Goal: Task Accomplishment & Management: Use online tool/utility

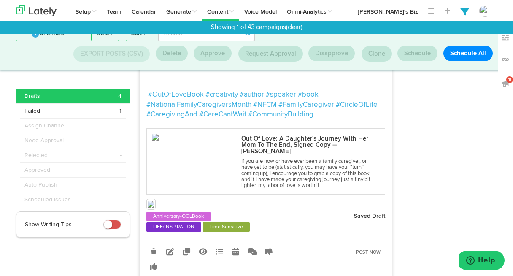
scroll to position [176, 0]
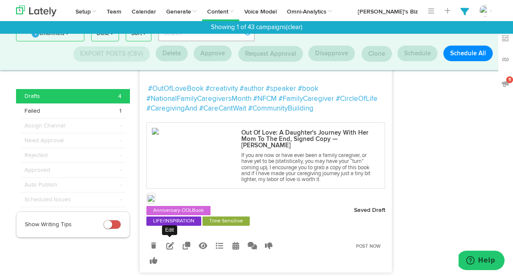
click at [170, 244] on icon at bounding box center [170, 246] width 8 height 8
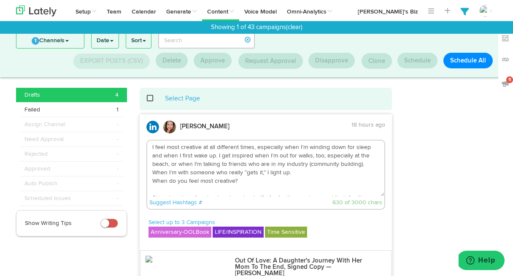
scroll to position [0, 0]
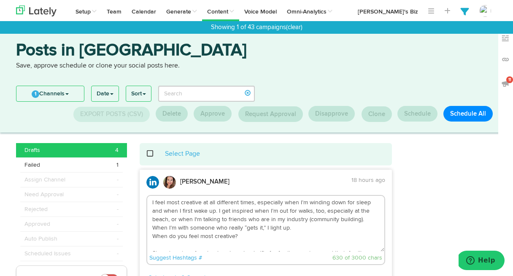
click at [225, 213] on textarea "I feel most creative at all different times, especially when I’m winding down f…" at bounding box center [265, 224] width 237 height 56
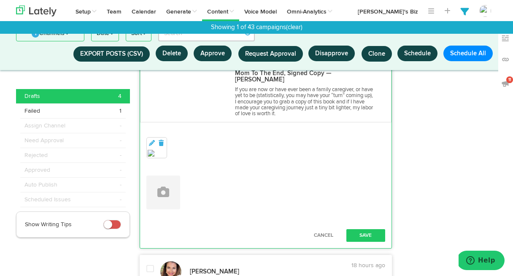
scroll to position [200, 0]
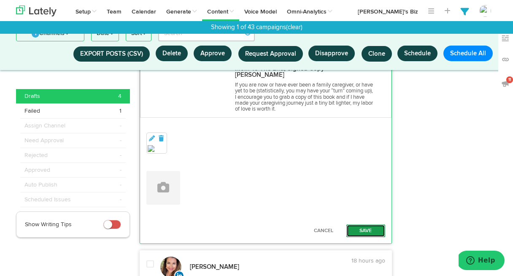
click at [374, 226] on button "Save" at bounding box center [365, 231] width 39 height 13
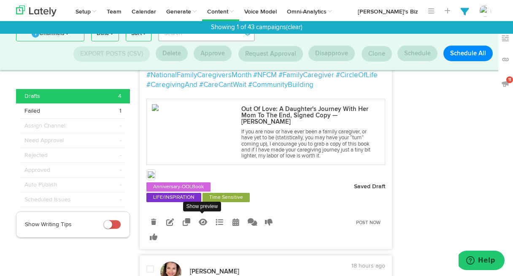
click at [202, 221] on icon at bounding box center [203, 222] width 8 height 8
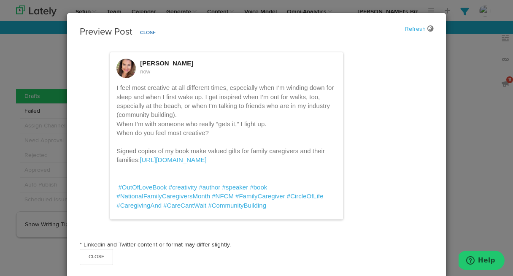
scroll to position [15, 0]
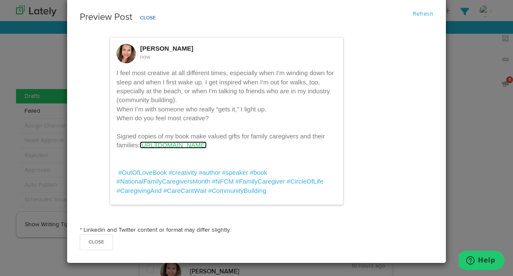
click at [206, 145] on link "[URL][DOMAIN_NAME]" at bounding box center [173, 144] width 67 height 7
click at [178, 144] on link "[URL][DOMAIN_NAME]" at bounding box center [173, 144] width 67 height 7
click at [187, 144] on link "[URL][DOMAIN_NAME]" at bounding box center [173, 144] width 67 height 7
drag, startPoint x: 233, startPoint y: 144, endPoint x: 141, endPoint y: 145, distance: 91.6
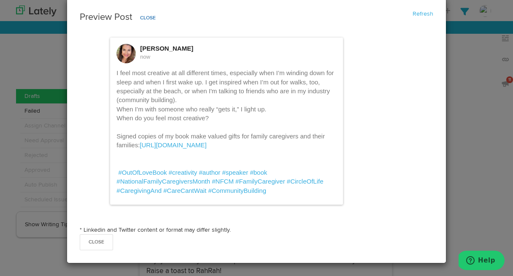
click at [141, 144] on p "I feel most creative at all different times, especially when I’m winding down f…" at bounding box center [226, 131] width 220 height 127
copy p "[URL][DOMAIN_NAME]"
click at [207, 110] on p "I feel most creative at all different times, especially when I’m winding down f…" at bounding box center [226, 131] width 220 height 127
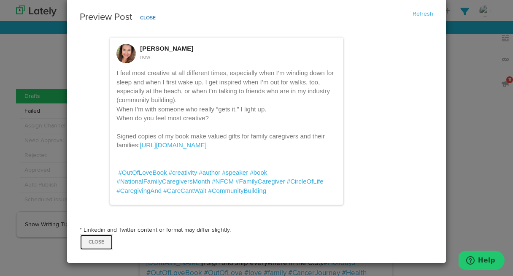
click at [100, 241] on button "Close" at bounding box center [96, 242] width 33 height 16
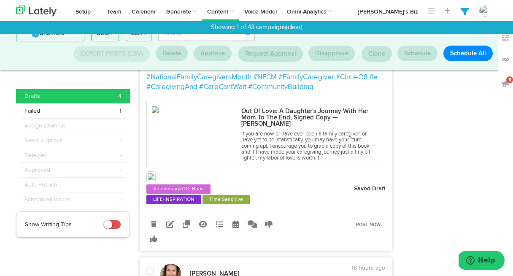
scroll to position [202, 0]
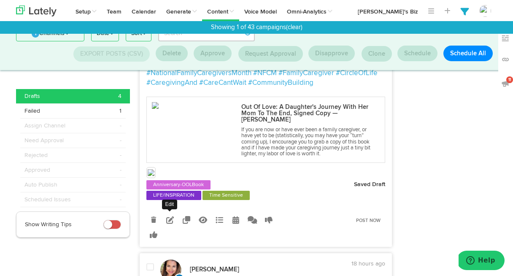
click at [172, 219] on icon at bounding box center [170, 220] width 8 height 8
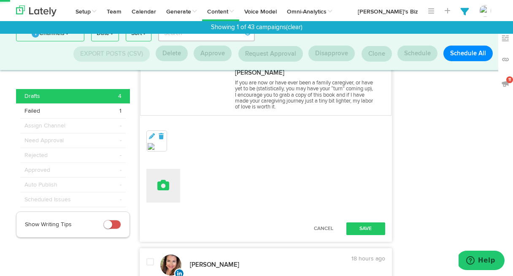
click at [164, 183] on icon at bounding box center [163, 185] width 12 height 12
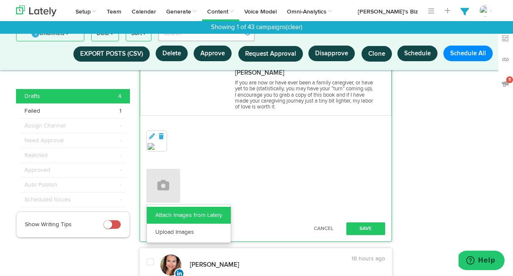
click at [186, 213] on link "Attach Images from Lately" at bounding box center [189, 215] width 84 height 17
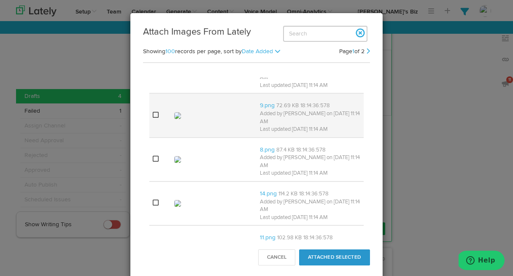
scroll to position [1897, 0]
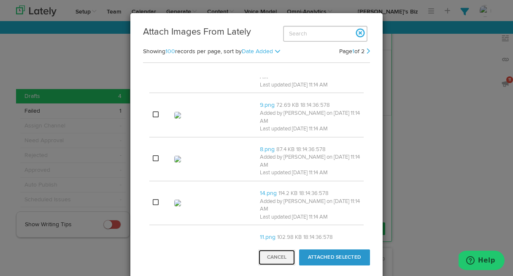
click at [280, 257] on button "Cancel" at bounding box center [276, 257] width 37 height 16
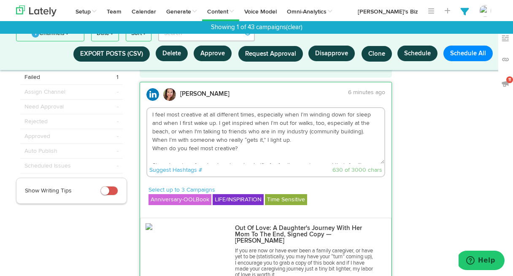
scroll to position [0, 0]
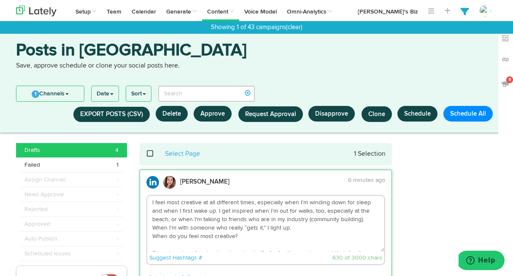
click at [196, 205] on textarea "I feel most creative at all different times, especially when I’m winding down f…" at bounding box center [265, 224] width 237 height 56
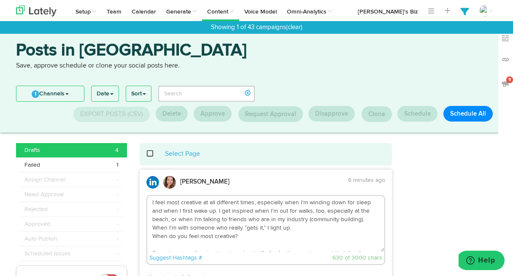
click at [152, 202] on textarea "I feel most creative at all different times, especially when I’m winding down f…" at bounding box center [265, 224] width 237 height 56
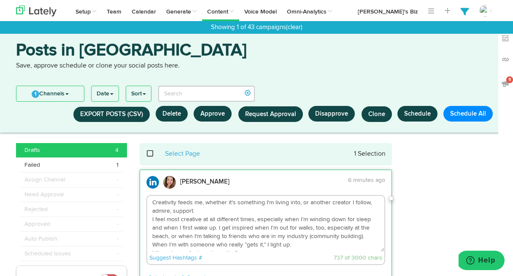
click at [206, 209] on textarea "Creativity feeds me, whether it's something I'm living into, or another creator…" at bounding box center [265, 224] width 237 height 56
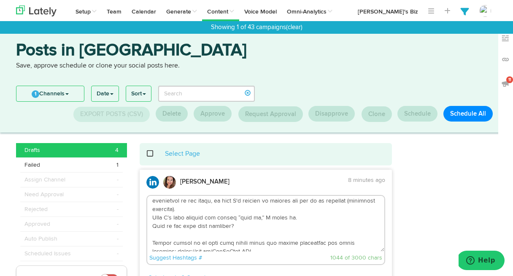
scroll to position [70, 0]
click at [299, 212] on textarea at bounding box center [265, 224] width 237 height 56
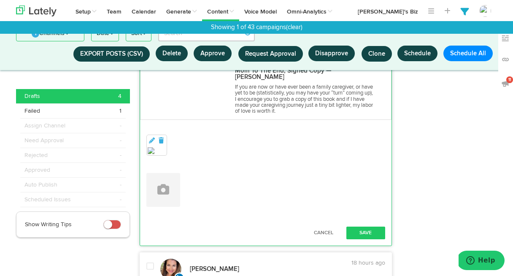
scroll to position [203, 0]
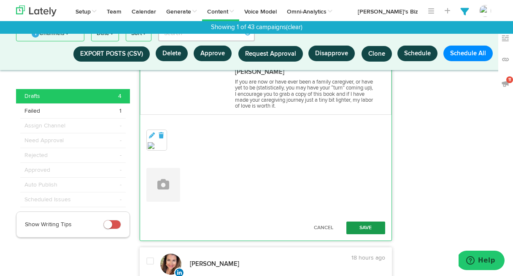
type textarea "Loremipsum dolor si, ametcon ad'e seddoeius T'i utlabo etdo, ma aliquae adminim…"
click at [367, 225] on button "Save" at bounding box center [365, 228] width 39 height 13
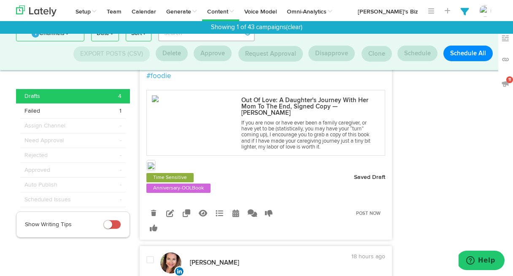
scroll to position [704, 0]
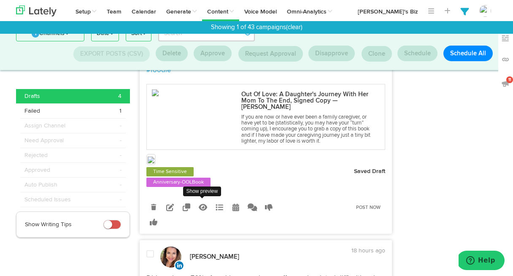
click at [203, 207] on icon at bounding box center [203, 207] width 8 height 8
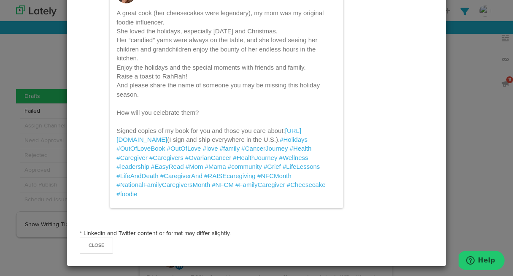
scroll to position [87, 0]
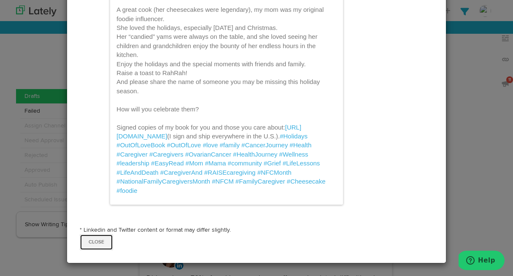
click at [101, 242] on button "Close" at bounding box center [96, 242] width 33 height 16
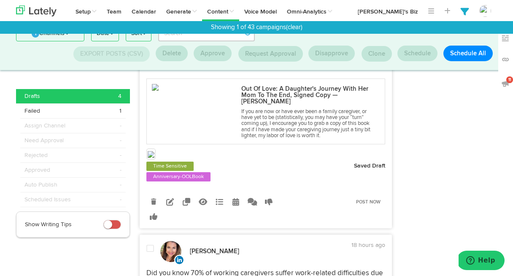
scroll to position [712, 0]
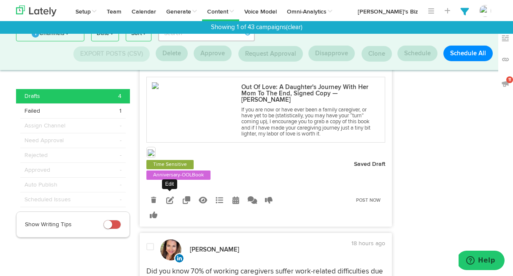
click at [168, 198] on icon at bounding box center [170, 200] width 8 height 8
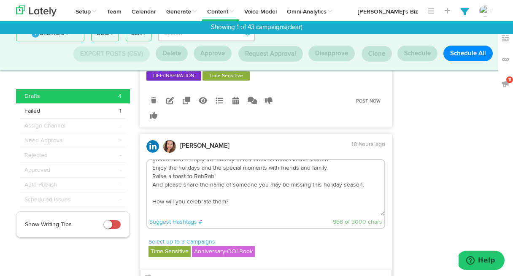
scroll to position [40, 0]
click at [365, 185] on textarea "A great cook (her cheesecakes were legendary), my mom was my original foodie in…" at bounding box center [265, 188] width 237 height 56
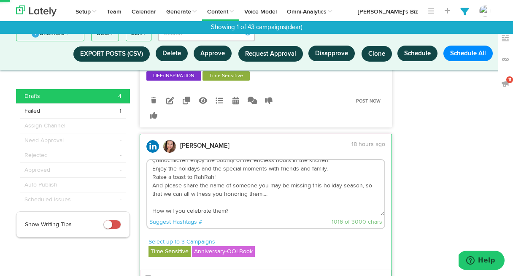
click at [217, 203] on textarea "A great cook (her cheesecakes were legendary), my mom was my original foodie in…" at bounding box center [265, 188] width 237 height 56
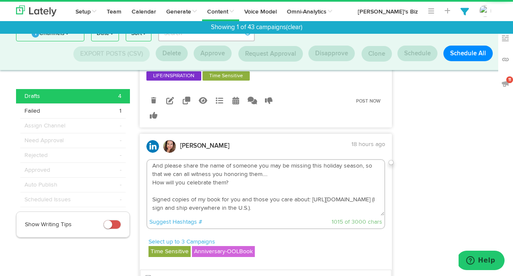
scroll to position [71, 0]
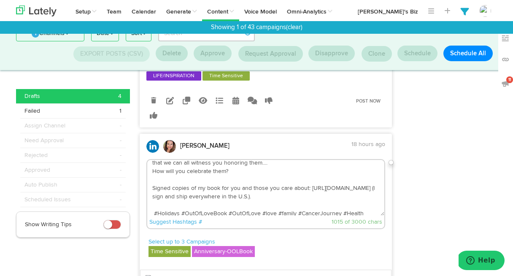
click at [225, 172] on textarea "A great cook (her cheesecakes were legendary), my mom was my original foodie in…" at bounding box center [265, 188] width 237 height 56
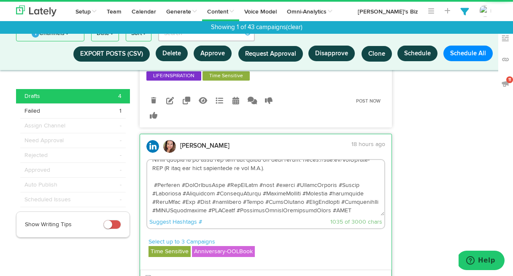
scroll to position [90, 0]
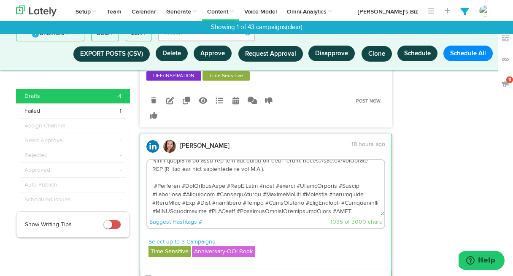
click at [279, 178] on textarea at bounding box center [265, 188] width 237 height 56
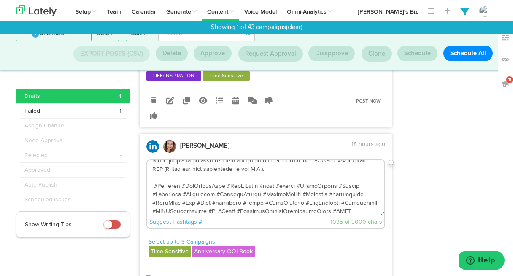
drag, startPoint x: 279, startPoint y: 178, endPoint x: 151, endPoint y: 170, distance: 128.1
click at [151, 170] on textarea at bounding box center [265, 188] width 237 height 56
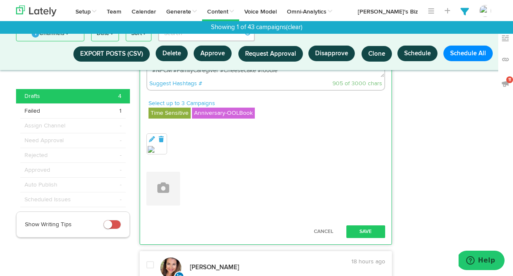
scroll to position [542, 0]
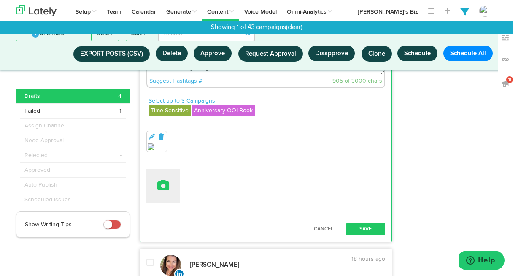
type textarea "A great cook (her cheesecakes were legendary), my mom was my original foodie in…"
click at [166, 185] on icon at bounding box center [163, 185] width 12 height 12
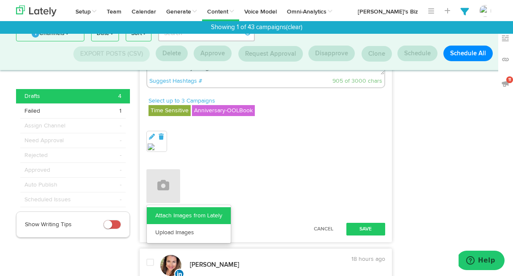
click at [171, 216] on link "Attach Images from Lately" at bounding box center [189, 215] width 84 height 17
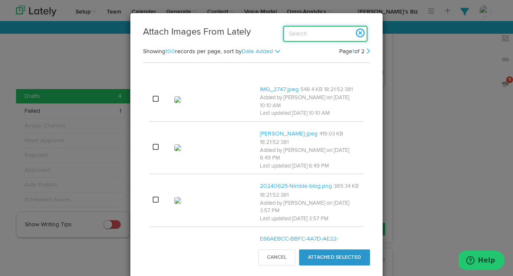
click at [301, 32] on input "search" at bounding box center [325, 34] width 84 height 16
click at [308, 32] on input "search" at bounding box center [325, 34] width 84 height 16
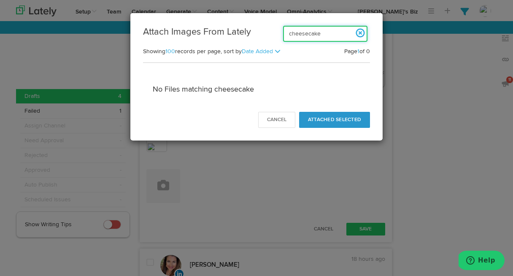
click at [309, 31] on input "cheesecake" at bounding box center [325, 34] width 84 height 16
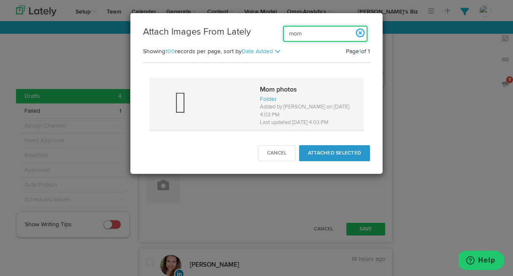
type input "mom"
click at [278, 91] on strong "Mom photos" at bounding box center [278, 90] width 37 height 7
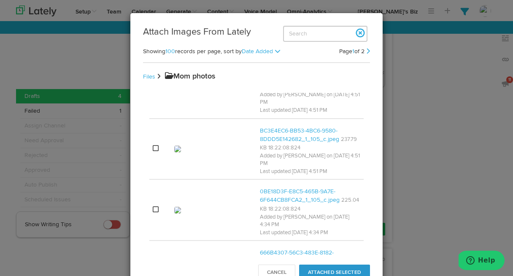
scroll to position [158, 0]
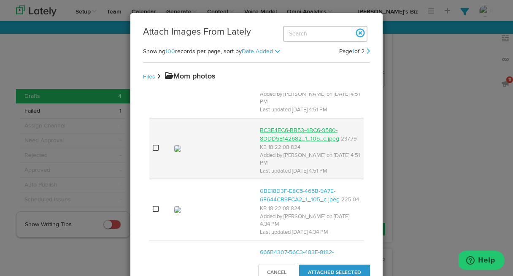
click at [277, 131] on link "BC3E4EC6-BB53-4BC6-9580-8DDD5E142682_1_105_c.jpeg" at bounding box center [299, 134] width 79 height 14
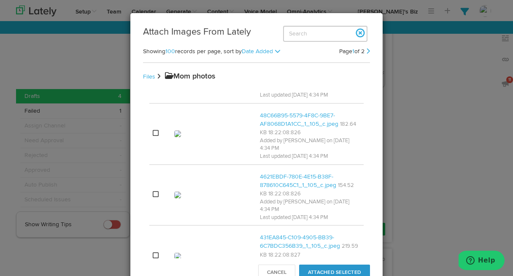
scroll to position [601, 0]
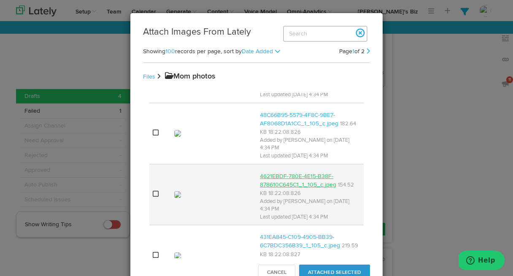
click at [281, 173] on link "4621EBDF-780E-4E15-B38F-878610C645C1_1_105_c.jpeg" at bounding box center [298, 180] width 76 height 14
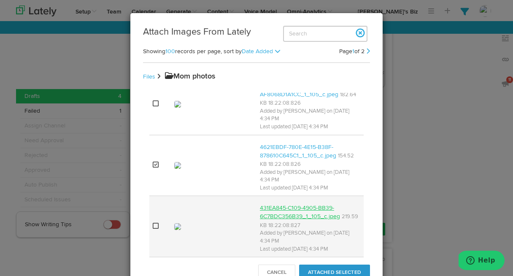
scroll to position [644, 0]
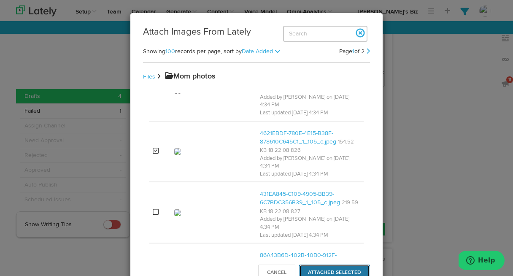
click at [321, 269] on button "Attached Selected" at bounding box center [334, 273] width 71 height 16
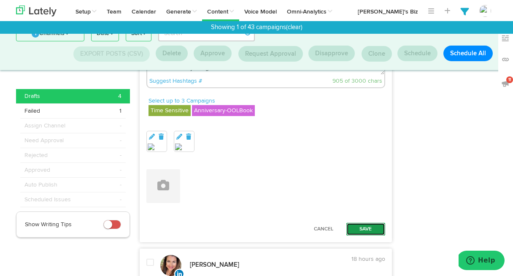
click at [366, 226] on button "Save" at bounding box center [365, 229] width 39 height 13
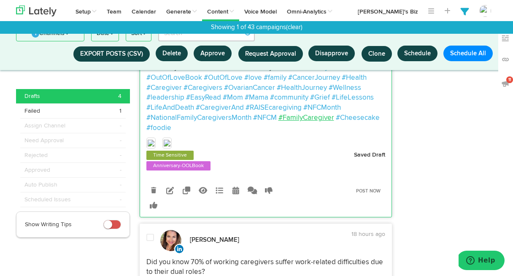
scroll to position [582, 0]
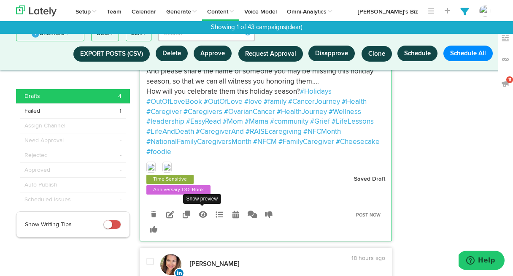
click at [203, 218] on icon at bounding box center [203, 215] width 8 height 8
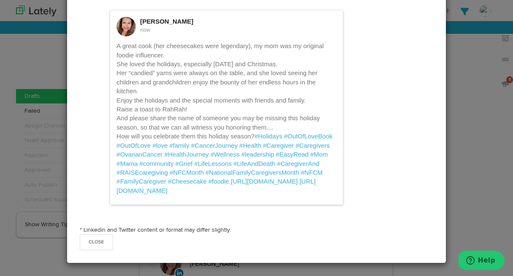
scroll to position [0, 0]
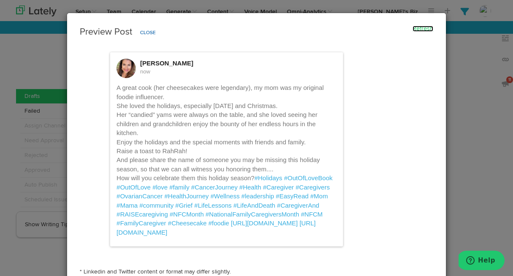
click at [421, 28] on link "Refresh" at bounding box center [423, 29] width 21 height 6
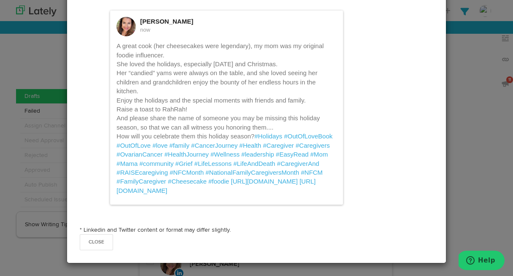
scroll to position [69, 0]
click at [99, 242] on button "Close" at bounding box center [96, 242] width 33 height 16
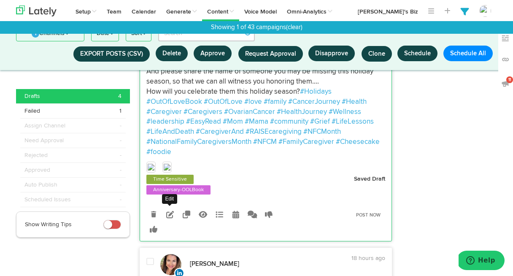
click at [169, 218] on icon at bounding box center [170, 215] width 8 height 8
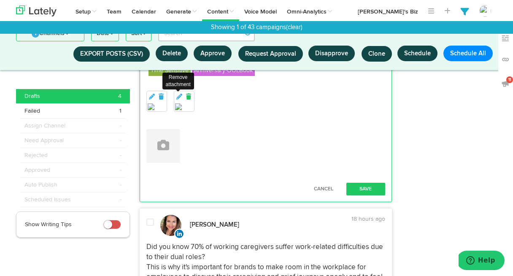
click at [187, 95] on icon at bounding box center [189, 97] width 8 height 6
click at [162, 95] on icon at bounding box center [161, 97] width 8 height 6
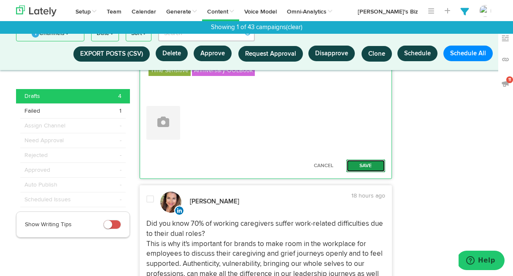
click at [362, 162] on button "Save" at bounding box center [365, 166] width 39 height 13
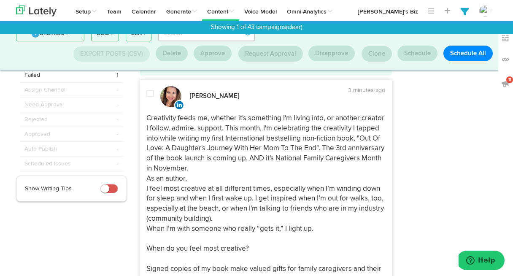
scroll to position [0, 0]
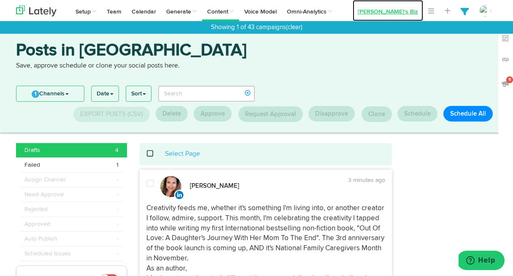
click at [410, 8] on link "[PERSON_NAME]'s Biz" at bounding box center [388, 10] width 70 height 21
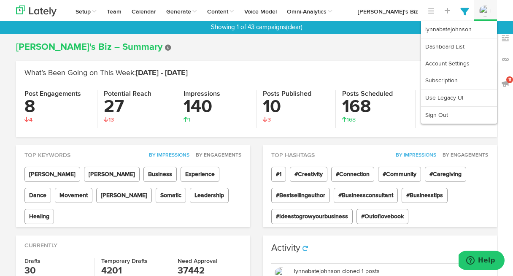
click at [484, 10] on img at bounding box center [485, 11] width 12 height 12
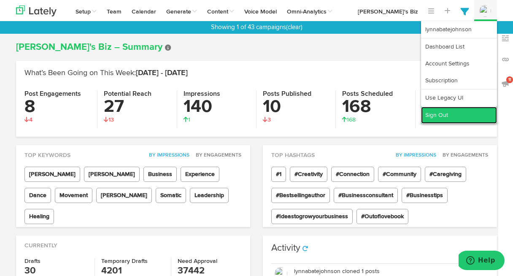
click at [438, 111] on link "Sign Out" at bounding box center [459, 115] width 76 height 17
